Goal: Navigation & Orientation: Find specific page/section

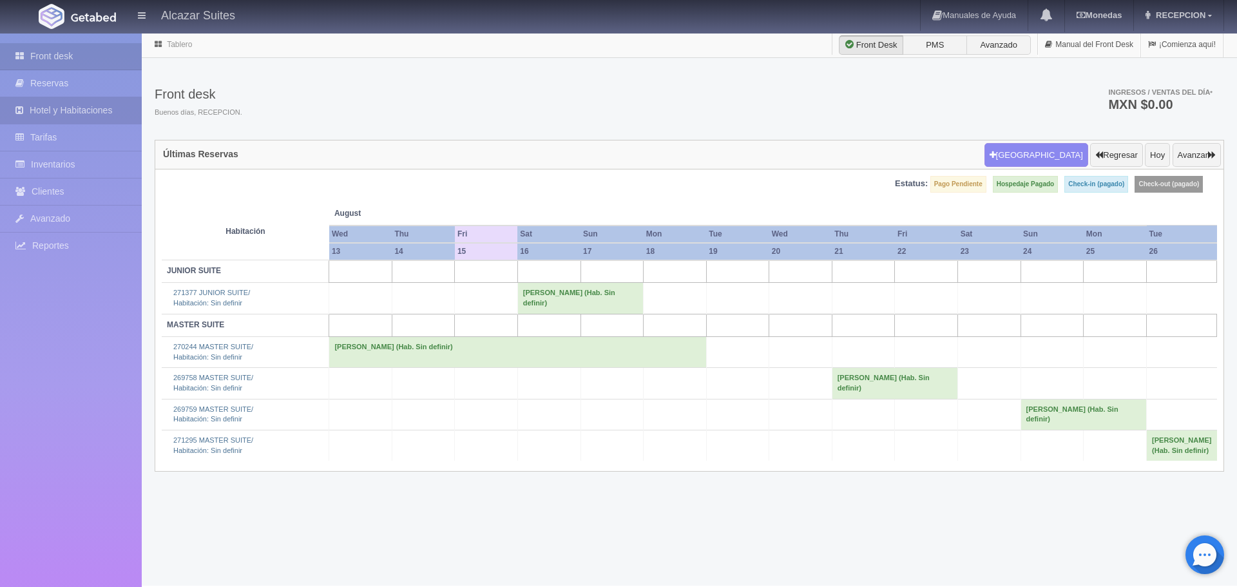
click at [75, 106] on link "Hotel y Habitaciones" at bounding box center [71, 110] width 142 height 26
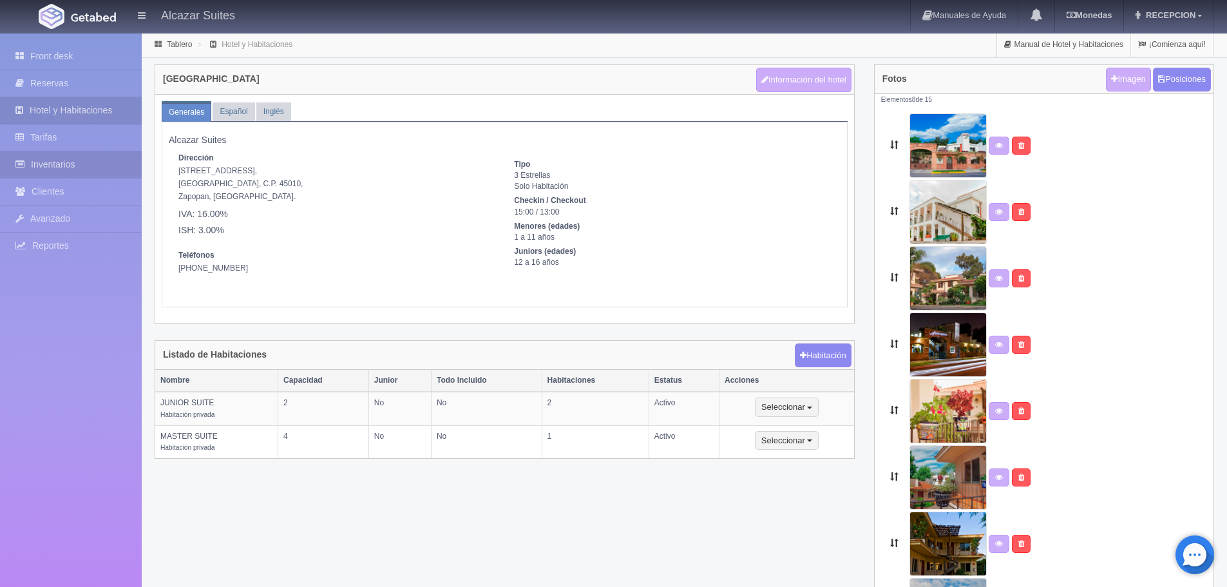
click at [41, 155] on link "Inventarios" at bounding box center [71, 164] width 142 height 26
